Goal: Find contact information: Find contact information

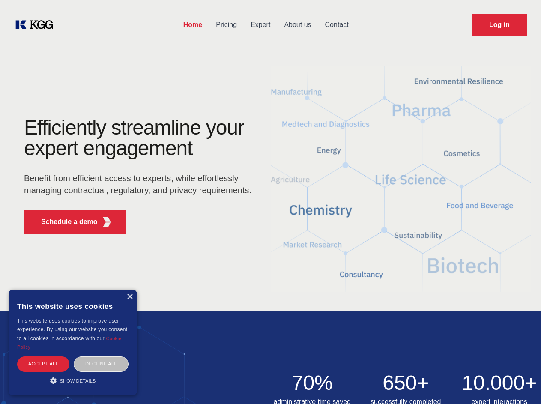
click at [270, 202] on div "Efficiently streamline your expert engagement Benefit from efficient access to …" at bounding box center [140, 179] width 260 height 124
click at [64, 222] on p "Schedule a demo" at bounding box center [69, 222] width 57 height 10
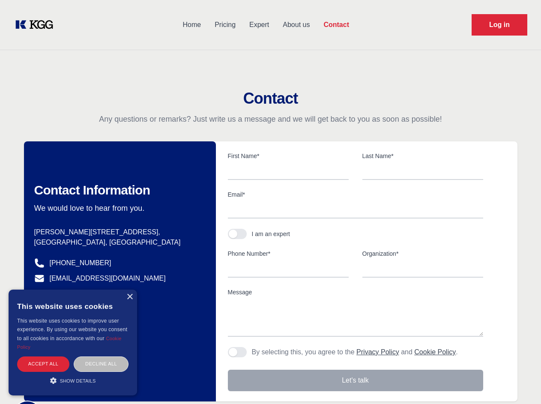
click at [129, 297] on div "× This website uses cookies This website uses cookies to improve user experienc…" at bounding box center [73, 342] width 128 height 106
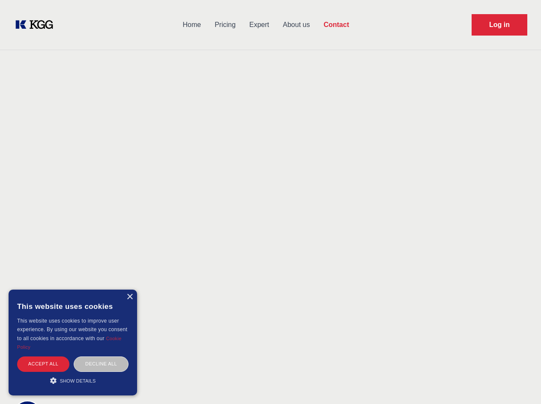
click at [43, 363] on div "Accept all" at bounding box center [43, 363] width 52 height 15
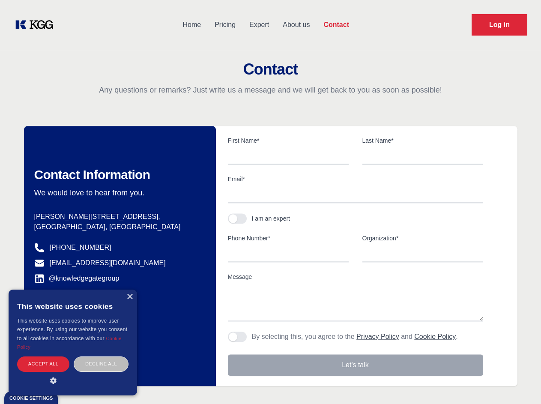
click at [101, 363] on div "Contact Information We would love to hear from you. Postal address [PERSON_NAME…" at bounding box center [120, 256] width 192 height 260
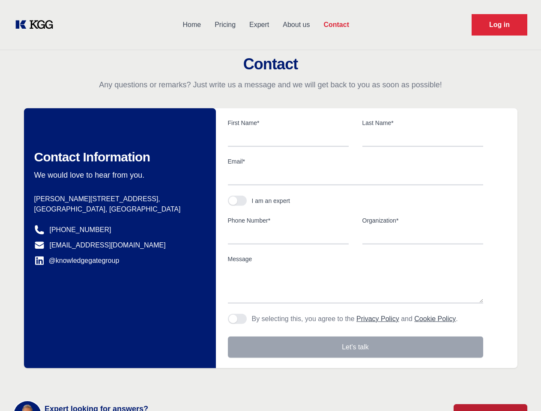
click at [73, 380] on main "Contact Any questions or remarks? Just write us a message and we will get back …" at bounding box center [270, 223] width 541 height 446
